Goal: Task Accomplishment & Management: Use online tool/utility

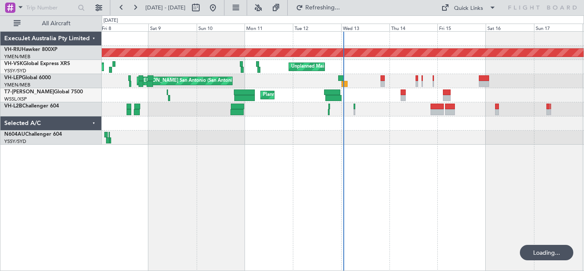
click at [288, 167] on div "Planned Maint [GEOGRAPHIC_DATA] ([GEOGRAPHIC_DATA]) Planned Maint [GEOGRAPHIC_D…" at bounding box center [343, 150] width 482 height 239
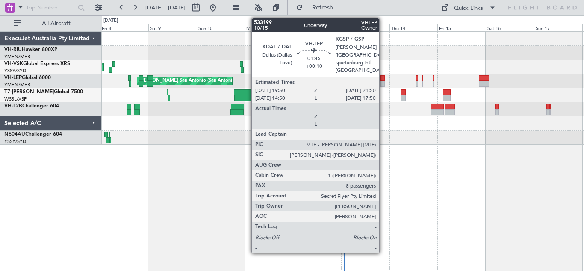
click at [383, 80] on div at bounding box center [382, 78] width 4 height 6
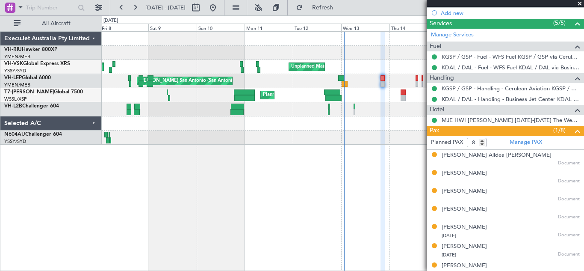
scroll to position [274, 0]
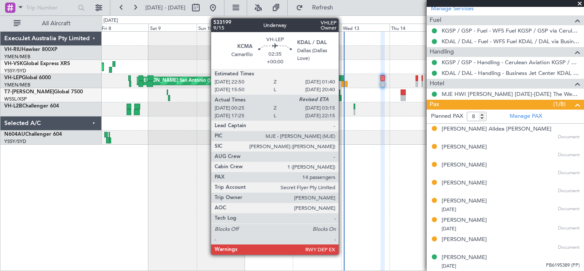
click at [342, 78] on div at bounding box center [341, 78] width 6 height 6
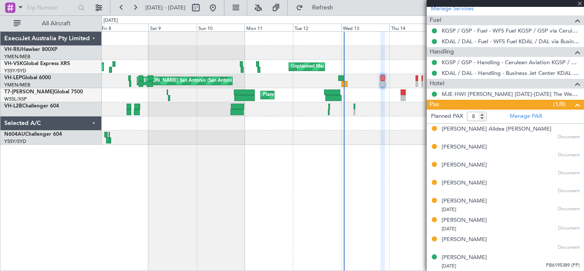
type input "00:35"
type input "14"
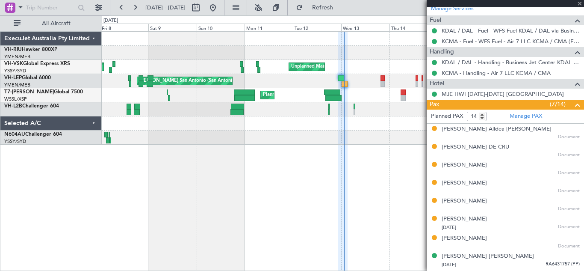
type input "[PERSON_NAME] (LEU)"
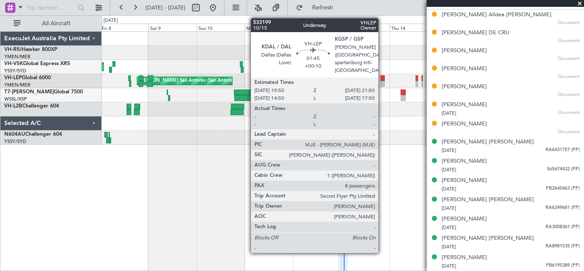
click at [382, 80] on div at bounding box center [382, 78] width 4 height 6
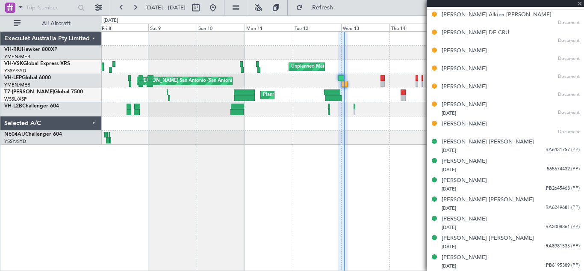
type input "+00:10"
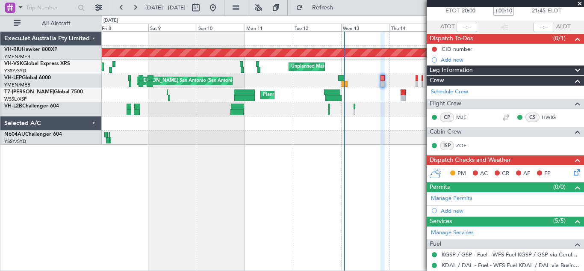
scroll to position [0, 0]
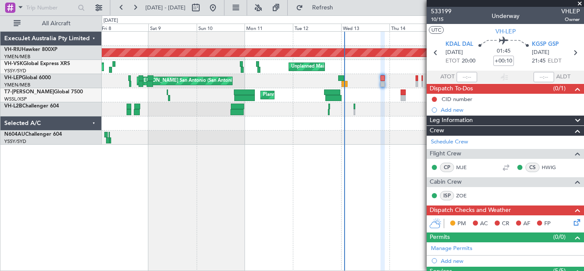
click at [579, 4] on span at bounding box center [579, 4] width 9 height 8
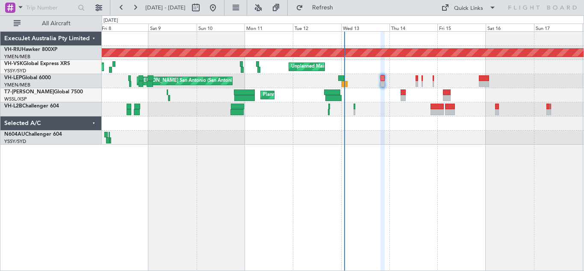
type input "0"
